Goal: Task Accomplishment & Management: Manage account settings

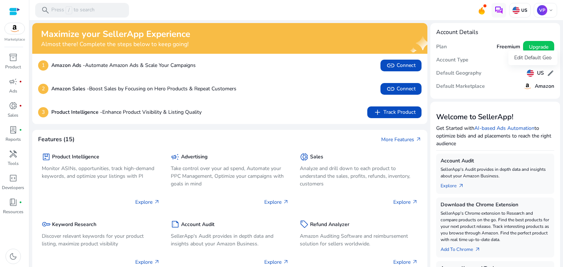
click at [547, 74] on span "edit" at bounding box center [550, 73] width 7 height 7
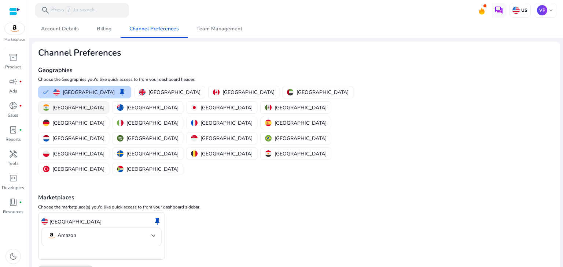
click at [104, 104] on p "[GEOGRAPHIC_DATA]" at bounding box center [78, 108] width 52 height 8
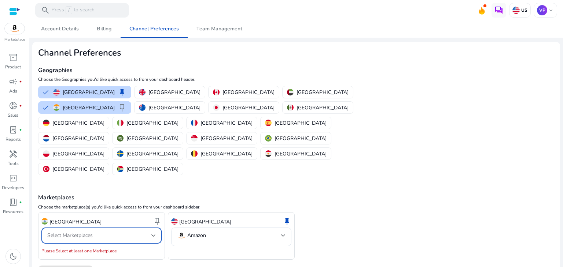
click at [104, 232] on div "Select Marketplaces" at bounding box center [99, 236] width 104 height 8
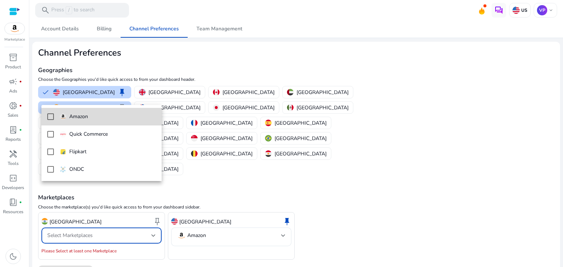
click at [97, 121] on mat-option "Amazon" at bounding box center [101, 117] width 120 height 18
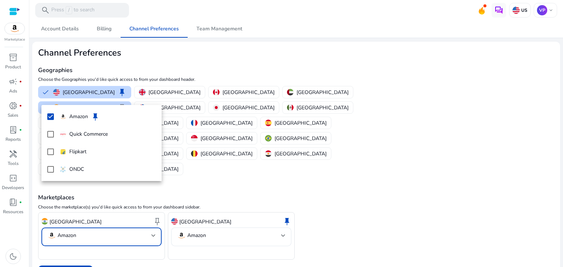
click at [247, 218] on div at bounding box center [281, 133] width 563 height 267
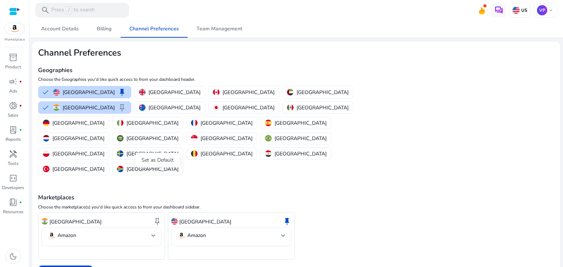
click at [158, 217] on span "keep" at bounding box center [157, 221] width 9 height 9
click at [264, 216] on div "United States keep" at bounding box center [231, 222] width 120 height 12
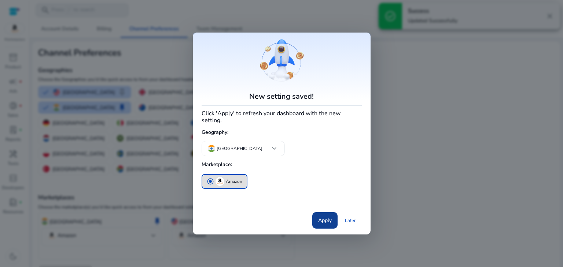
click at [316, 220] on span at bounding box center [324, 221] width 25 height 18
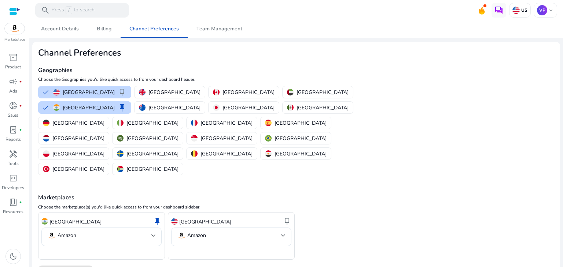
click at [15, 33] on img at bounding box center [15, 28] width 20 height 11
click at [66, 31] on span "Account Details" at bounding box center [60, 28] width 38 height 5
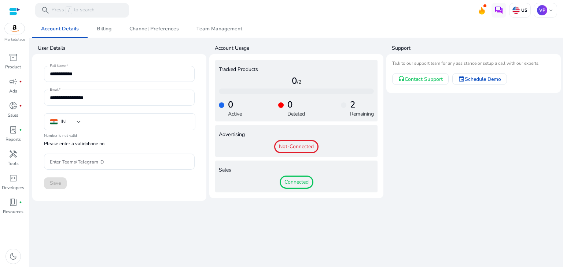
type input "***"
click at [19, 130] on span "fiber_manual_record" at bounding box center [20, 130] width 3 height 3
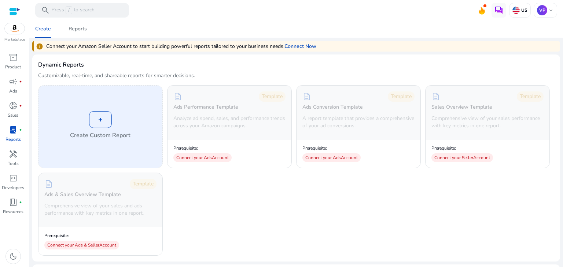
click at [110, 130] on div "+ Create Custom Report" at bounding box center [100, 127] width 124 height 82
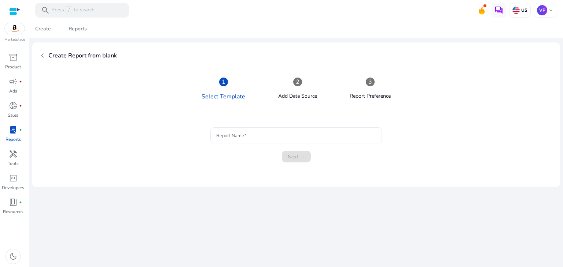
click at [230, 132] on input "Report Name" at bounding box center [296, 136] width 160 height 8
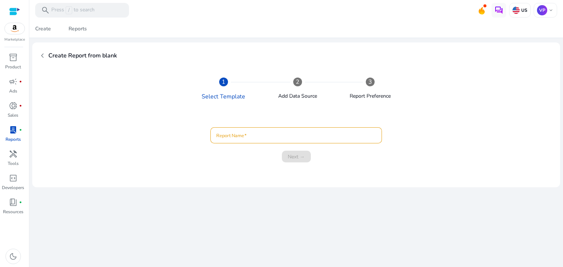
click at [280, 113] on div "1 Select Template 2 Add Data Source 3 Report Preference Report Name Next → [GEO…" at bounding box center [296, 122] width 516 height 107
click at [295, 90] on div "Add Data Source" at bounding box center [297, 93] width 39 height 14
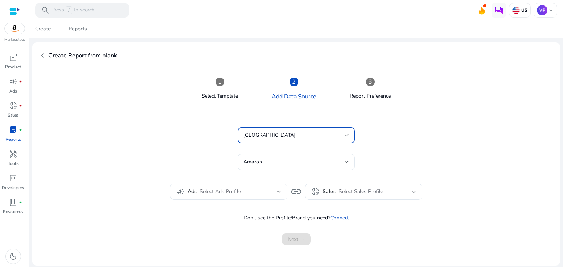
click at [296, 134] on div "[GEOGRAPHIC_DATA]" at bounding box center [293, 136] width 101 height 8
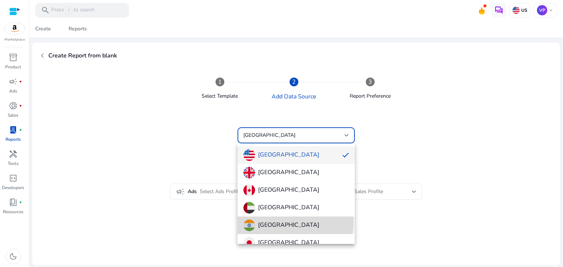
click at [282, 221] on span "[GEOGRAPHIC_DATA]" at bounding box center [296, 226] width 106 height 12
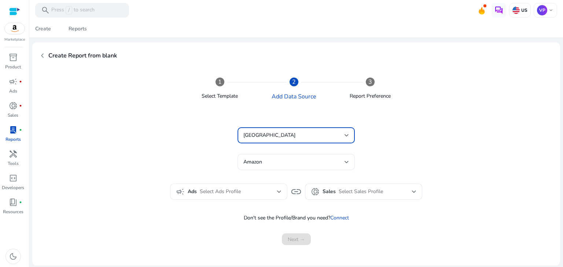
click at [270, 194] on div "Select Ads Profile" at bounding box center [238, 192] width 77 height 8
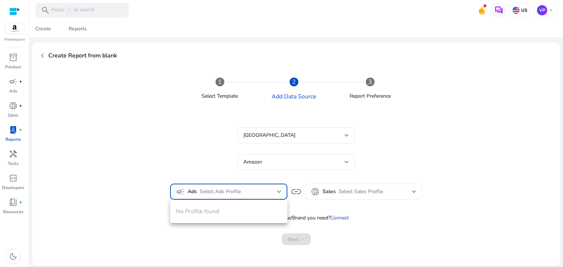
click at [269, 172] on div at bounding box center [281, 133] width 563 height 267
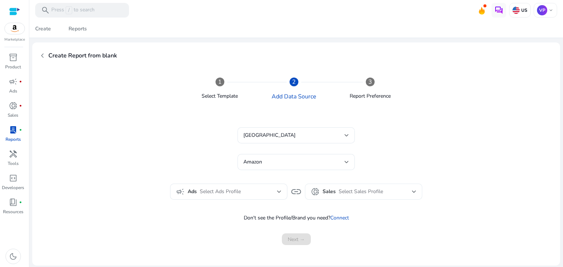
click at [384, 197] on div "donut_small Sales Select Sales Profile" at bounding box center [364, 192] width 106 height 16
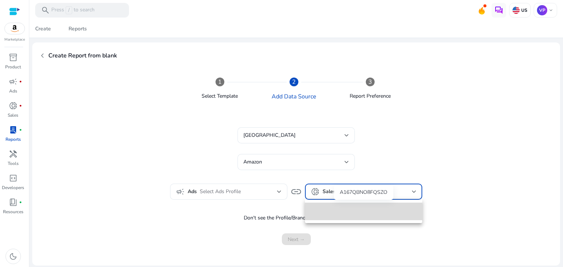
click at [381, 208] on mat-option at bounding box center [363, 212] width 117 height 18
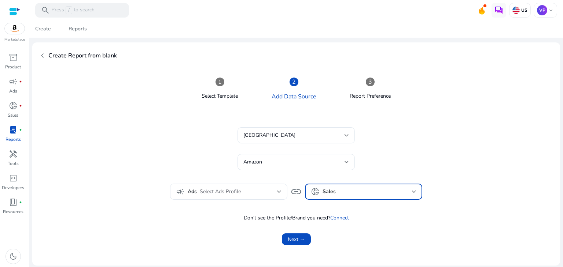
click at [374, 197] on div "donut_small Sales" at bounding box center [364, 192] width 106 height 16
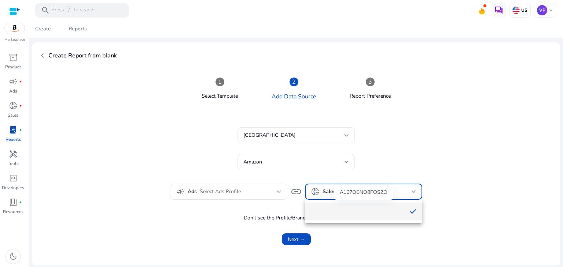
click at [374, 213] on mat-option at bounding box center [363, 212] width 117 height 18
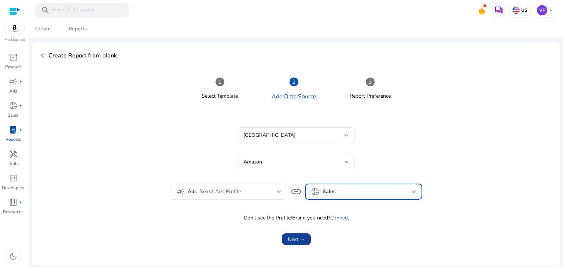
click at [303, 233] on span "submit" at bounding box center [296, 240] width 29 height 18
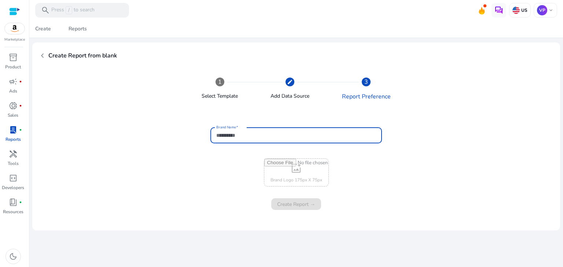
click at [289, 133] on input "Brand Name" at bounding box center [296, 136] width 160 height 8
click at [15, 162] on p "Tools" at bounding box center [13, 163] width 11 height 7
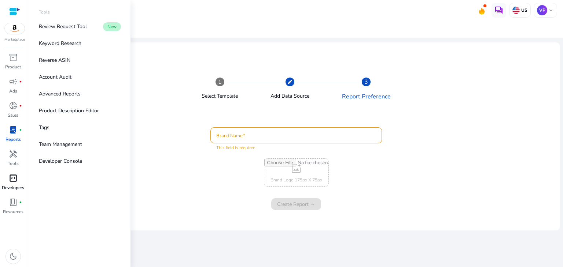
click at [18, 182] on div "code_blocks" at bounding box center [13, 179] width 21 height 12
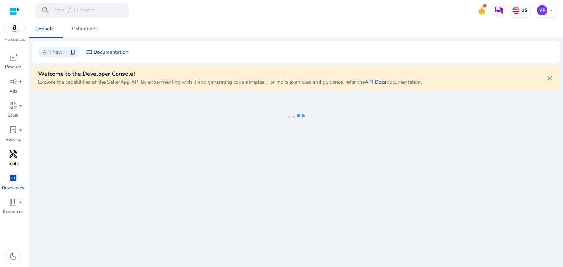
click at [18, 162] on link "handyman Tools" at bounding box center [13, 160] width 26 height 24
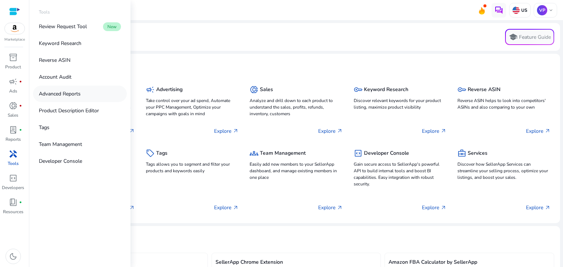
click at [89, 90] on link "Advanced Reports" at bounding box center [80, 94] width 94 height 16
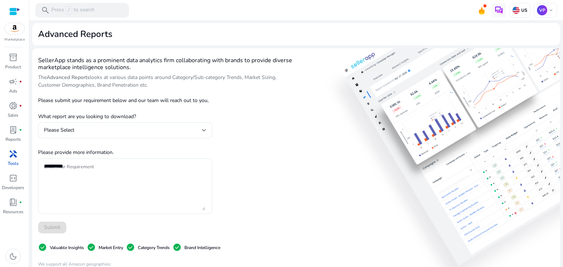
click at [254, 140] on div "SellerApp stands as a prominent data analytics firm collaborating with brands t…" at bounding box center [168, 216] width 261 height 325
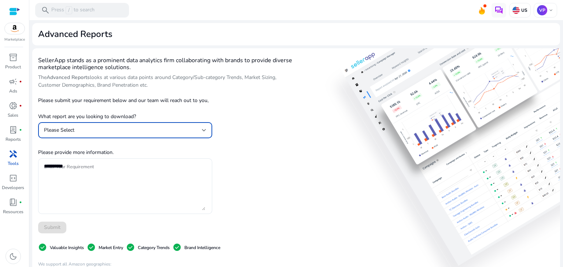
click at [202, 127] on div at bounding box center [204, 130] width 4 height 9
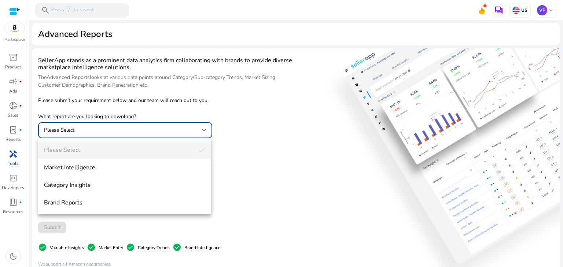
click at [270, 174] on div at bounding box center [281, 133] width 563 height 267
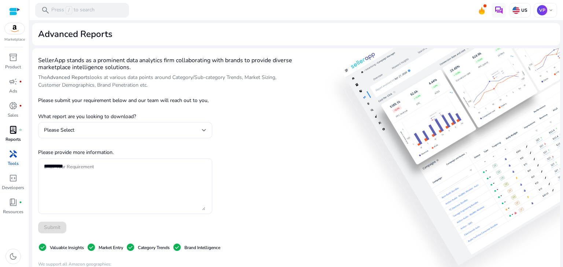
click at [14, 128] on span "lab_profile" at bounding box center [13, 130] width 9 height 9
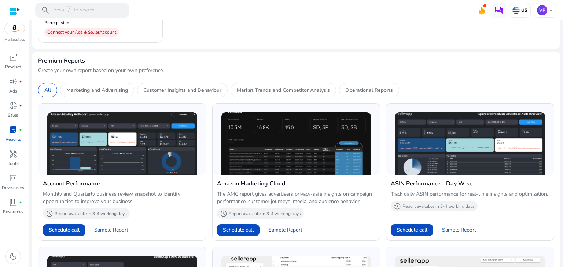
scroll to position [256, 0]
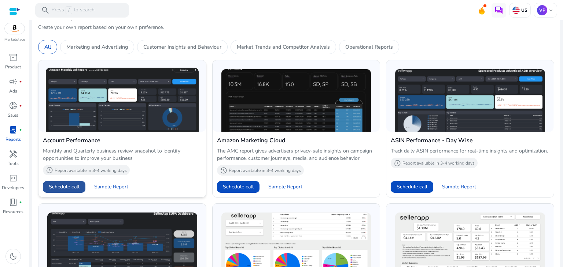
click at [73, 189] on span "Schedule call" at bounding box center [64, 187] width 31 height 8
